Goal: Navigation & Orientation: Find specific page/section

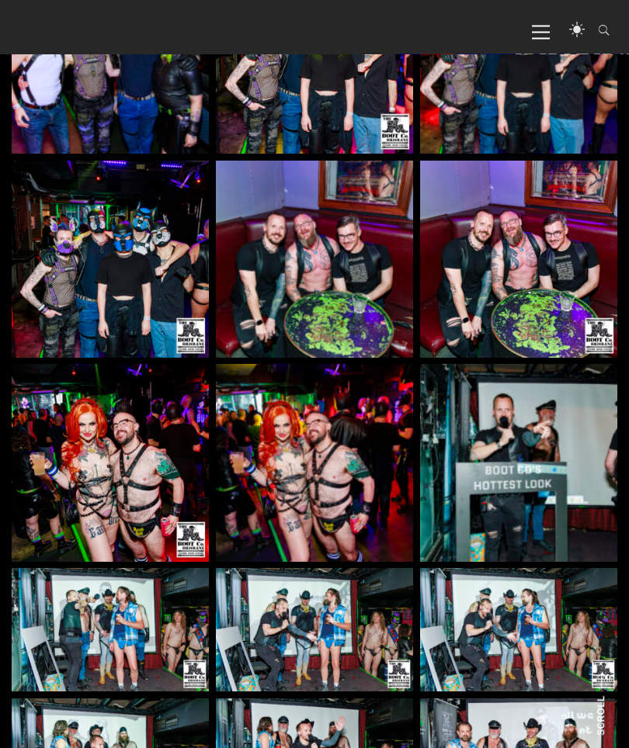
scroll to position [934, 0]
click at [529, 41] on nav "Primary Menu GET TICKETS Home About BootCo About BootCo Committee Merchandise T…" at bounding box center [568, 31] width 104 height 47
click at [546, 32] on icon at bounding box center [541, 33] width 18 height 2
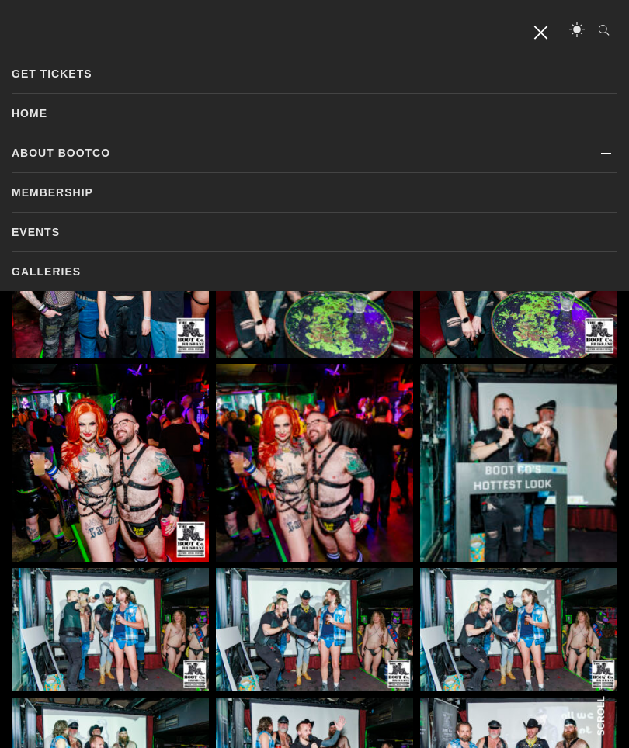
click at [600, 154] on icon at bounding box center [605, 153] width 23 height 39
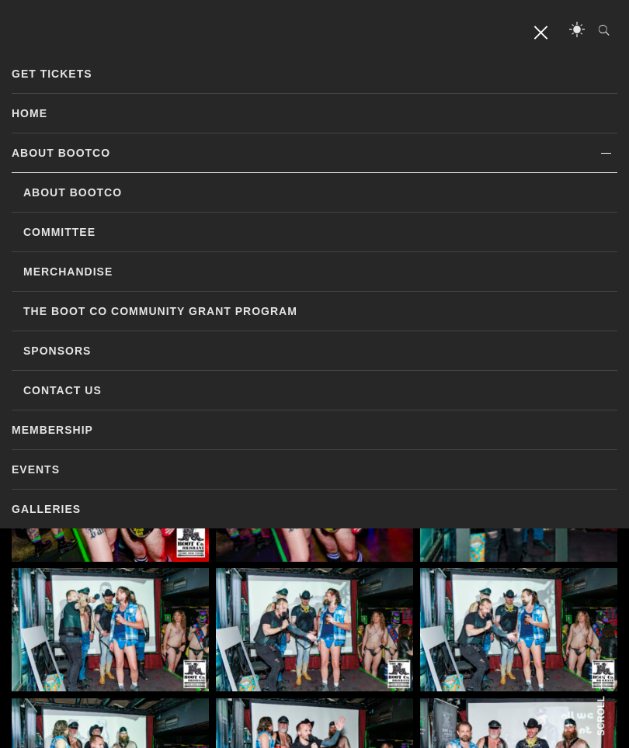
click at [56, 279] on link "Merchandise" at bounding box center [320, 271] width 594 height 39
click at [47, 347] on link "Sponsors" at bounding box center [320, 350] width 594 height 39
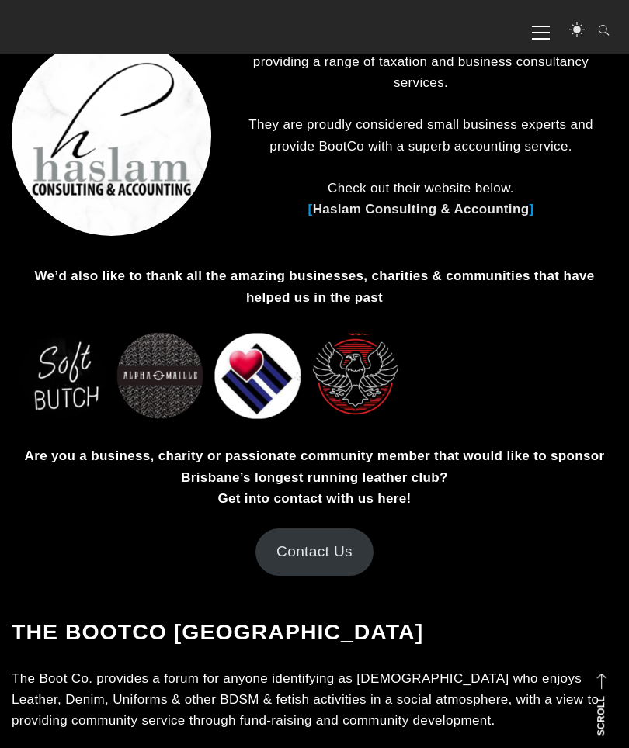
scroll to position [1250, 0]
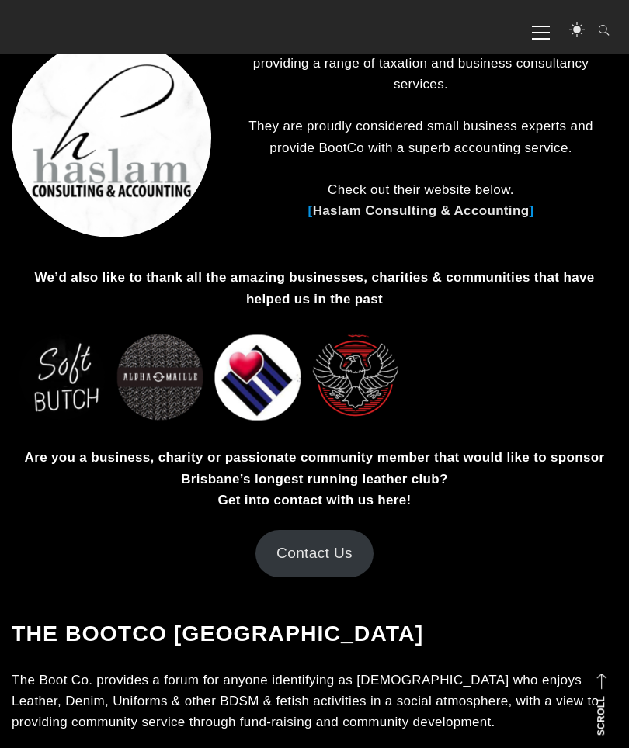
click at [60, 329] on img at bounding box center [314, 377] width 605 height 97
click at [61, 329] on img at bounding box center [314, 377] width 605 height 97
click at [355, 329] on img at bounding box center [314, 377] width 605 height 97
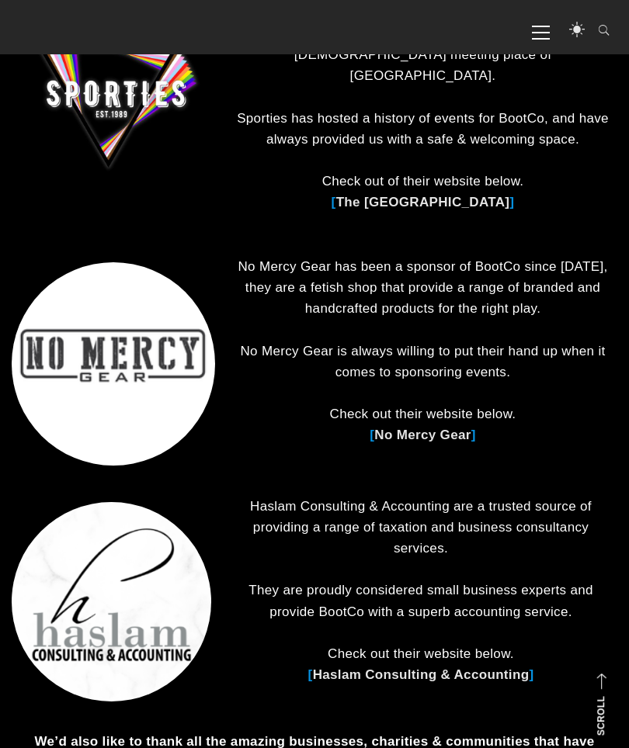
scroll to position [781, 0]
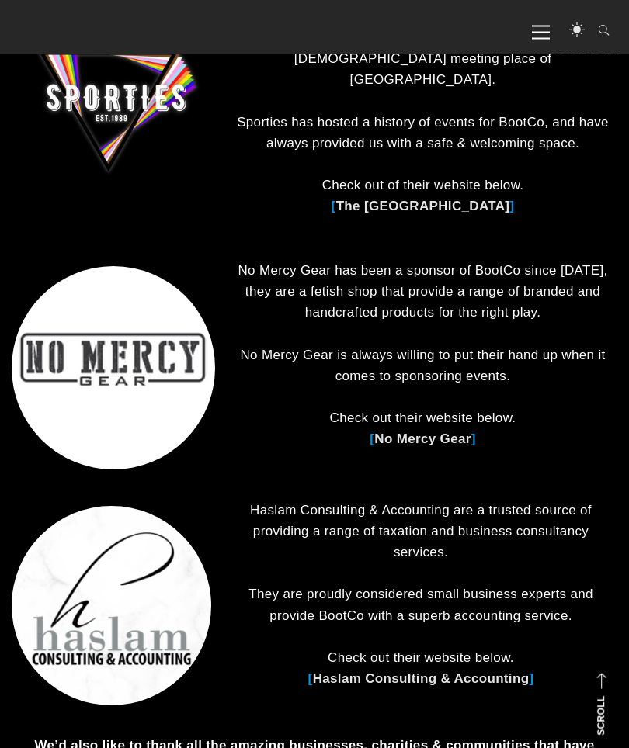
click at [445, 432] on link "No Mercy Gear" at bounding box center [422, 439] width 96 height 15
